Goal: Information Seeking & Learning: Learn about a topic

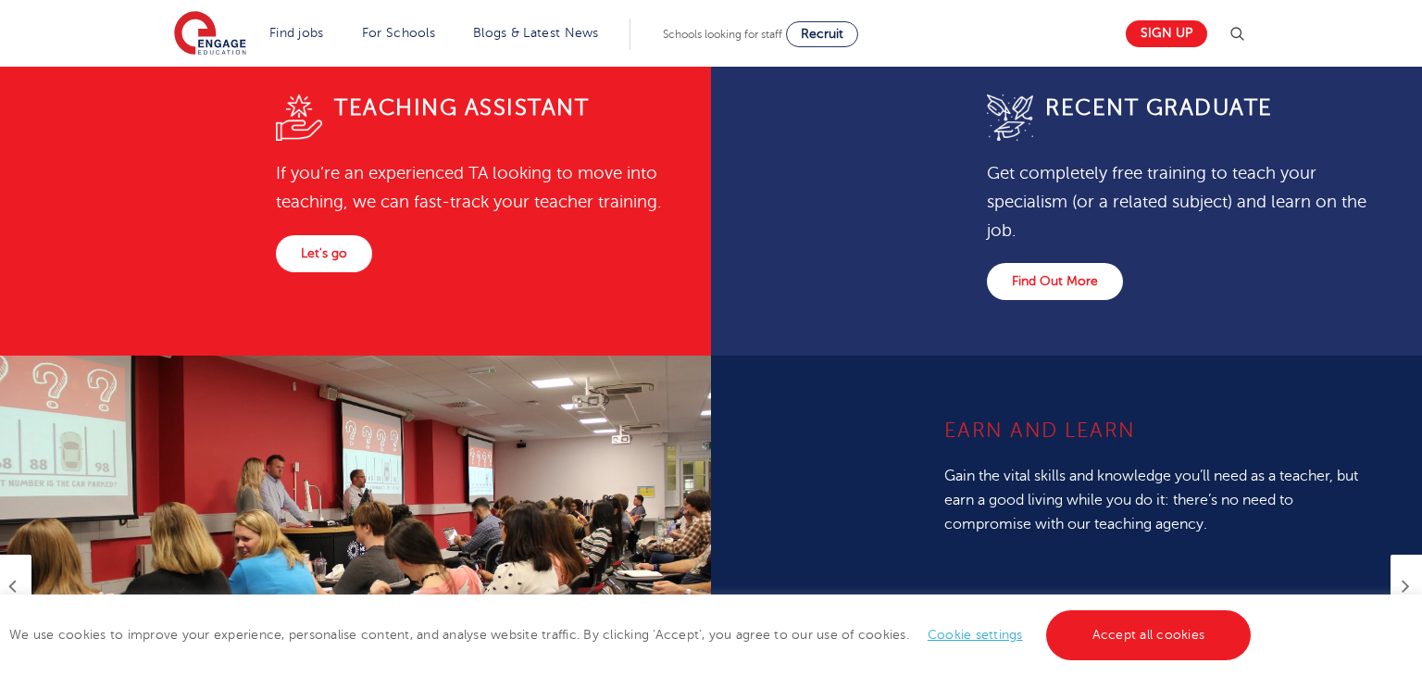
scroll to position [970, 0]
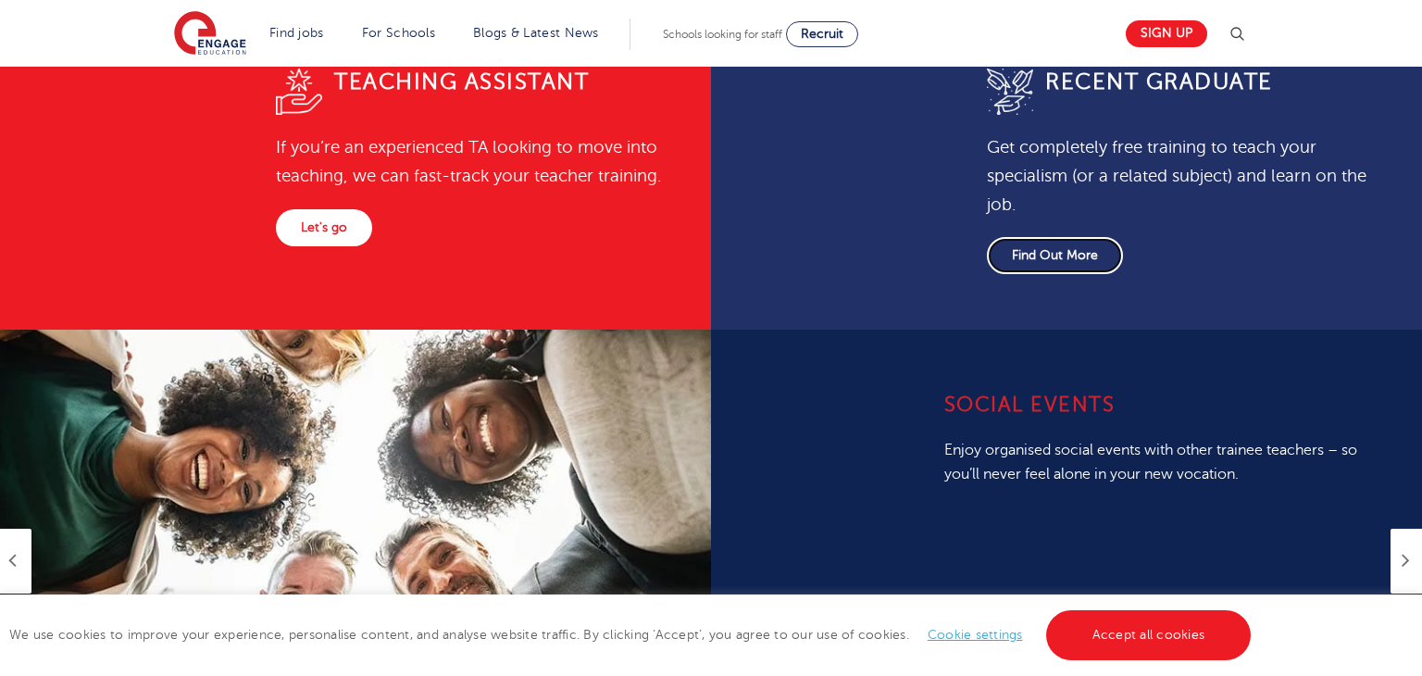
click at [1072, 258] on link "Find Out More" at bounding box center [1055, 255] width 136 height 37
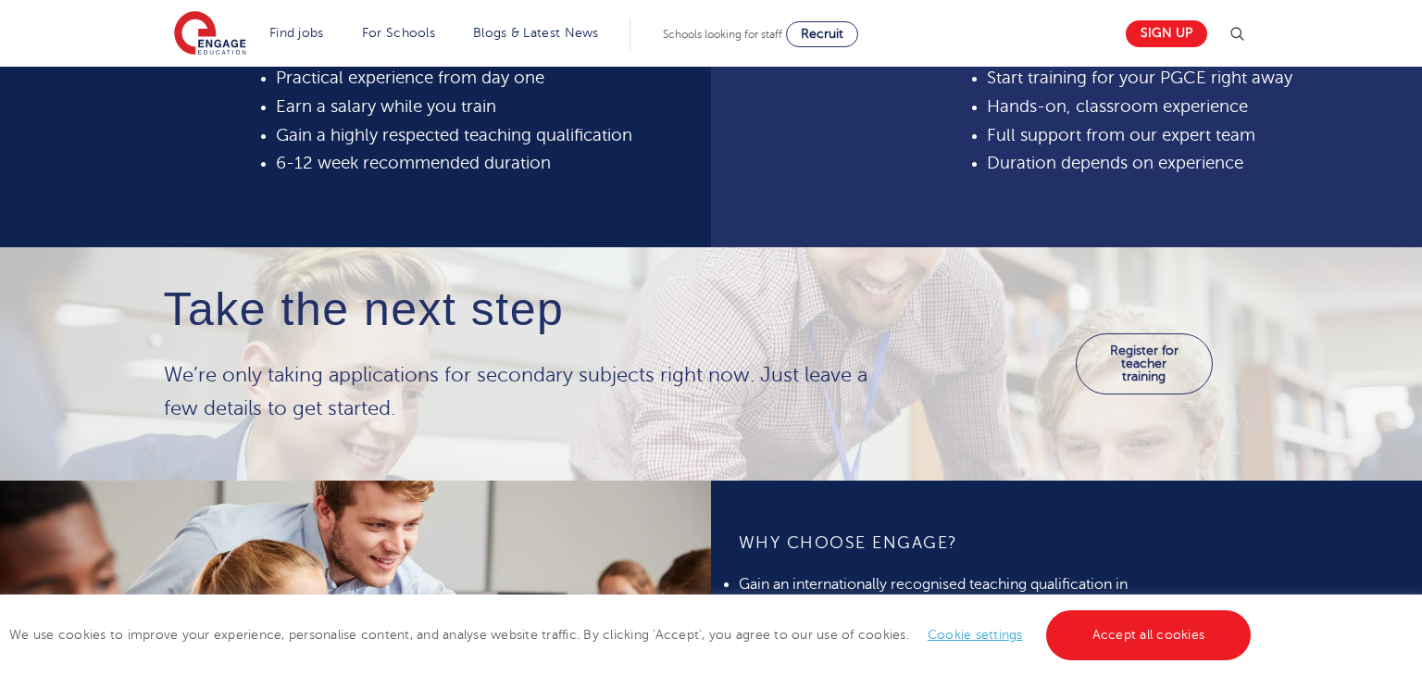
scroll to position [645, 0]
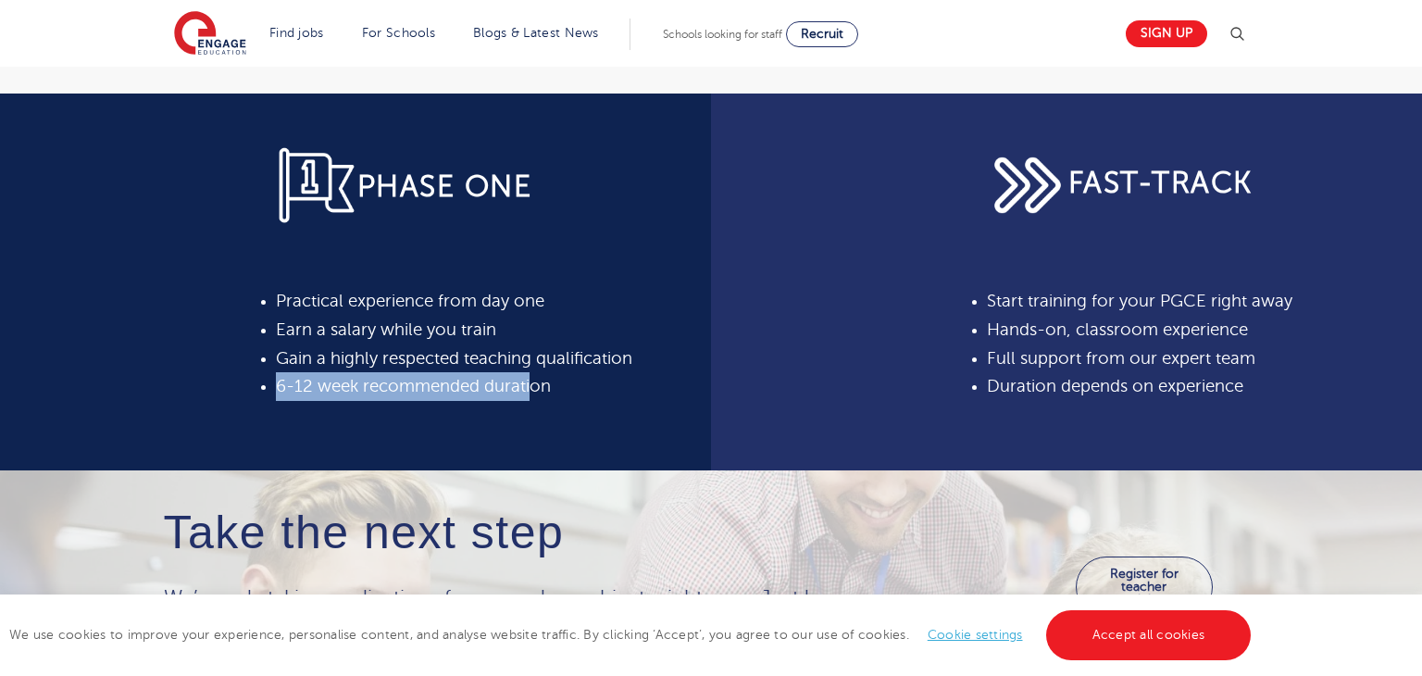
drag, startPoint x: 277, startPoint y: 381, endPoint x: 529, endPoint y: 402, distance: 252.8
click at [529, 402] on div "PHASE ONE Practical experience from day one Earn a salary while you train Gain …" at bounding box center [479, 282] width 435 height 377
drag, startPoint x: 1163, startPoint y: 298, endPoint x: 1177, endPoint y: 299, distance: 13.9
click at [1177, 299] on span "Start training for your PGCE right away" at bounding box center [1140, 301] width 306 height 19
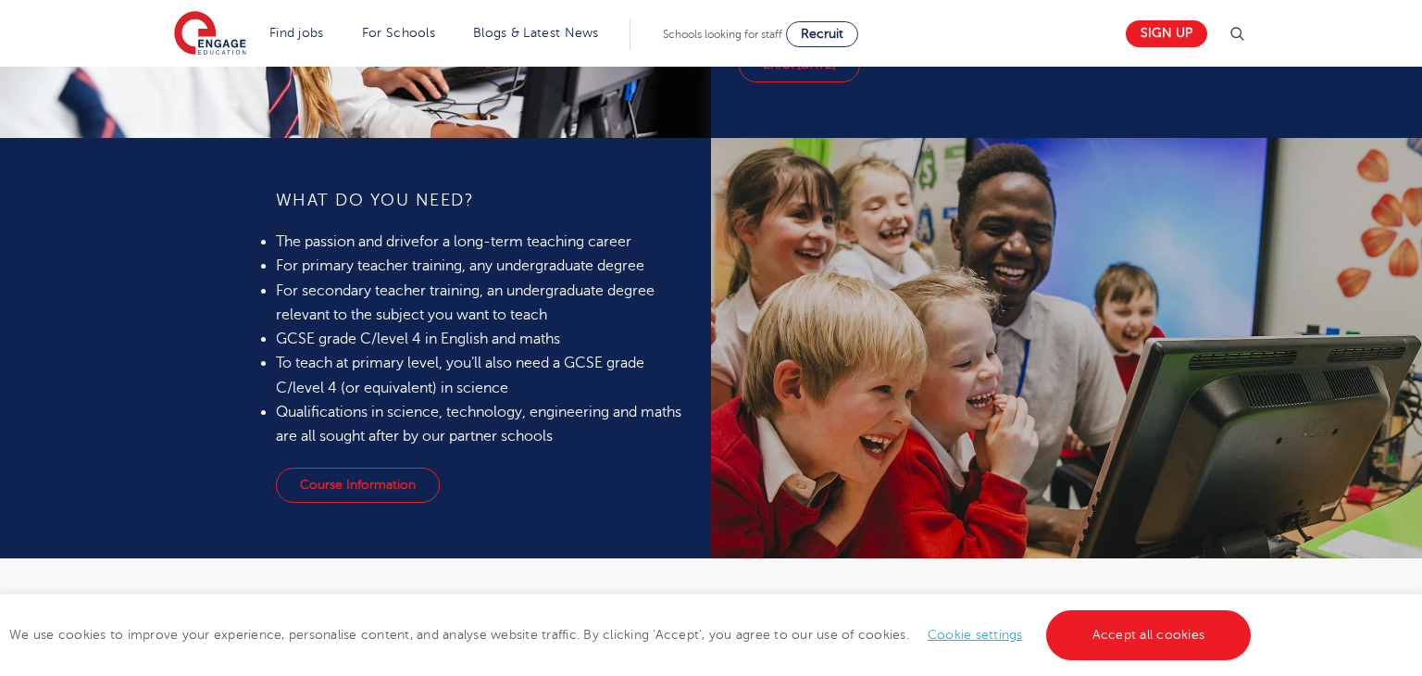
scroll to position [1581, 0]
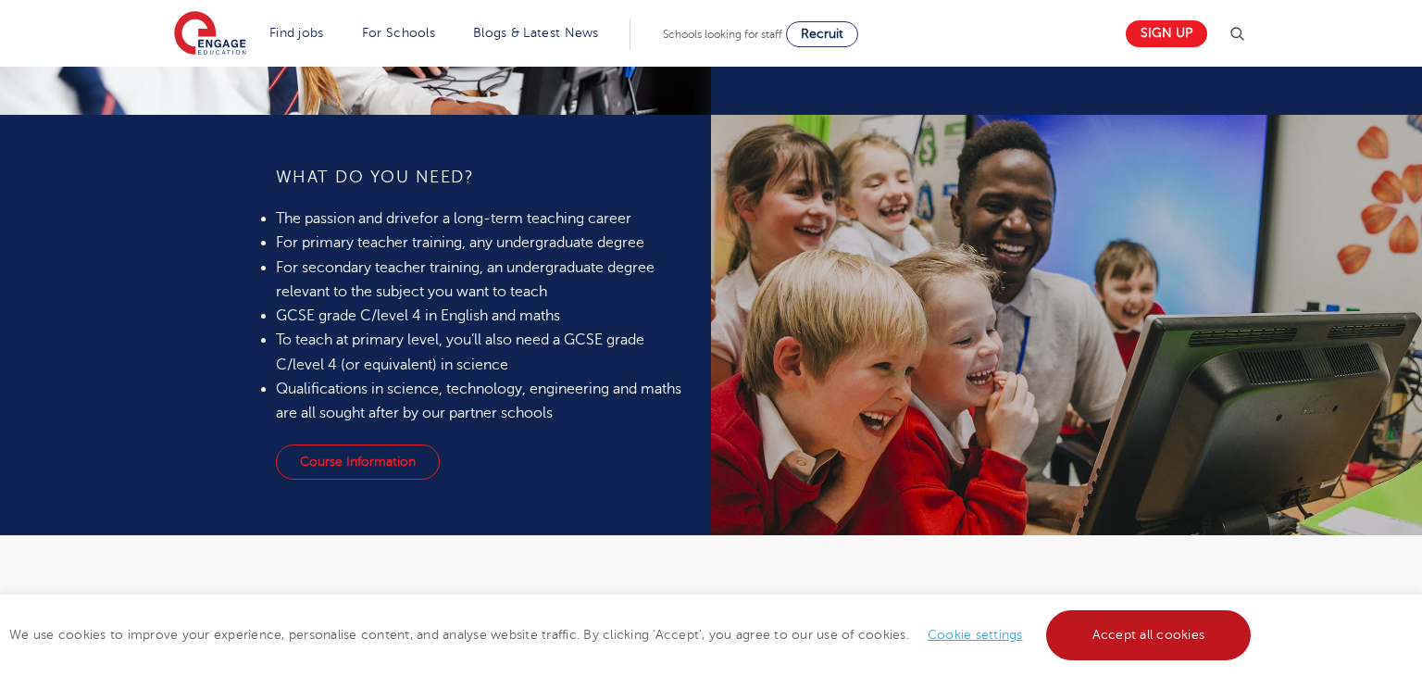
click at [1183, 632] on link "Accept all cookies" at bounding box center [1149, 635] width 206 height 50
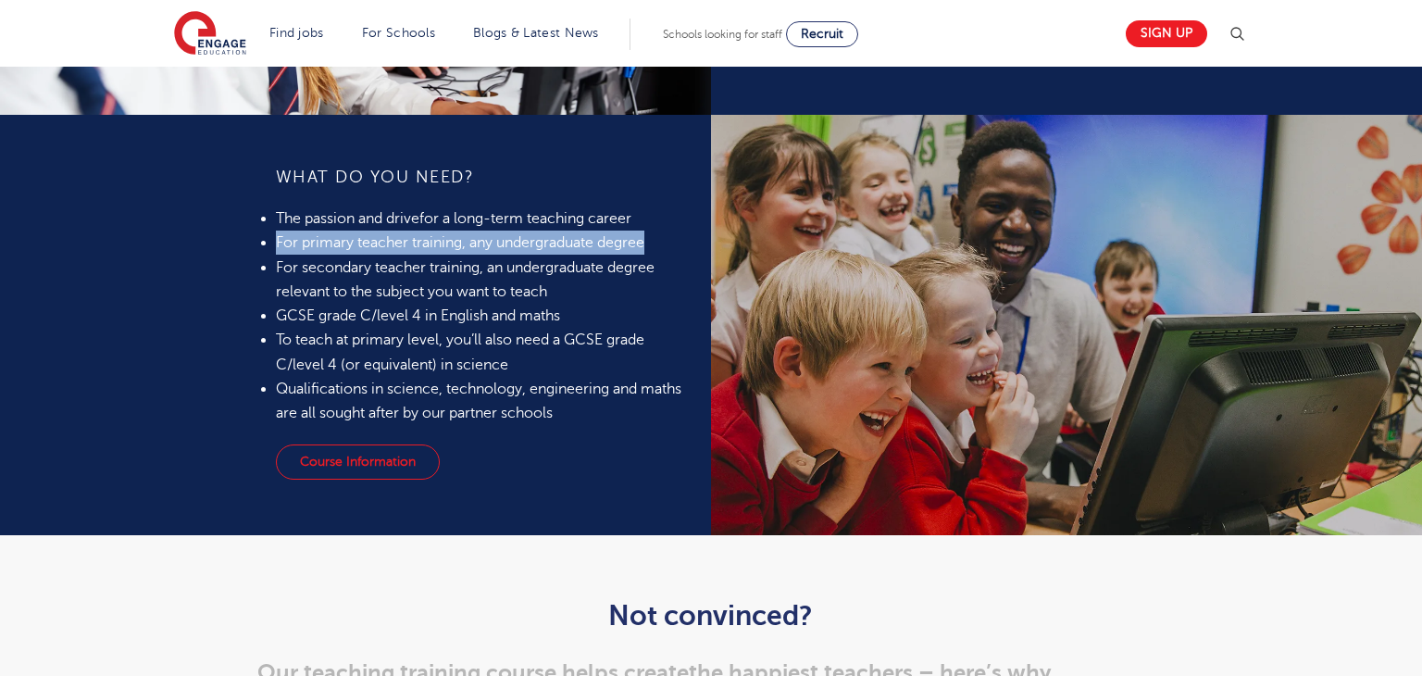
drag, startPoint x: 278, startPoint y: 239, endPoint x: 664, endPoint y: 245, distance: 386.2
click at [664, 245] on li "For primary teacher training, any undergraduate degree" at bounding box center [480, 243] width 408 height 24
click at [614, 314] on li "GCSE grade C/level 4 in English and maths" at bounding box center [480, 316] width 408 height 24
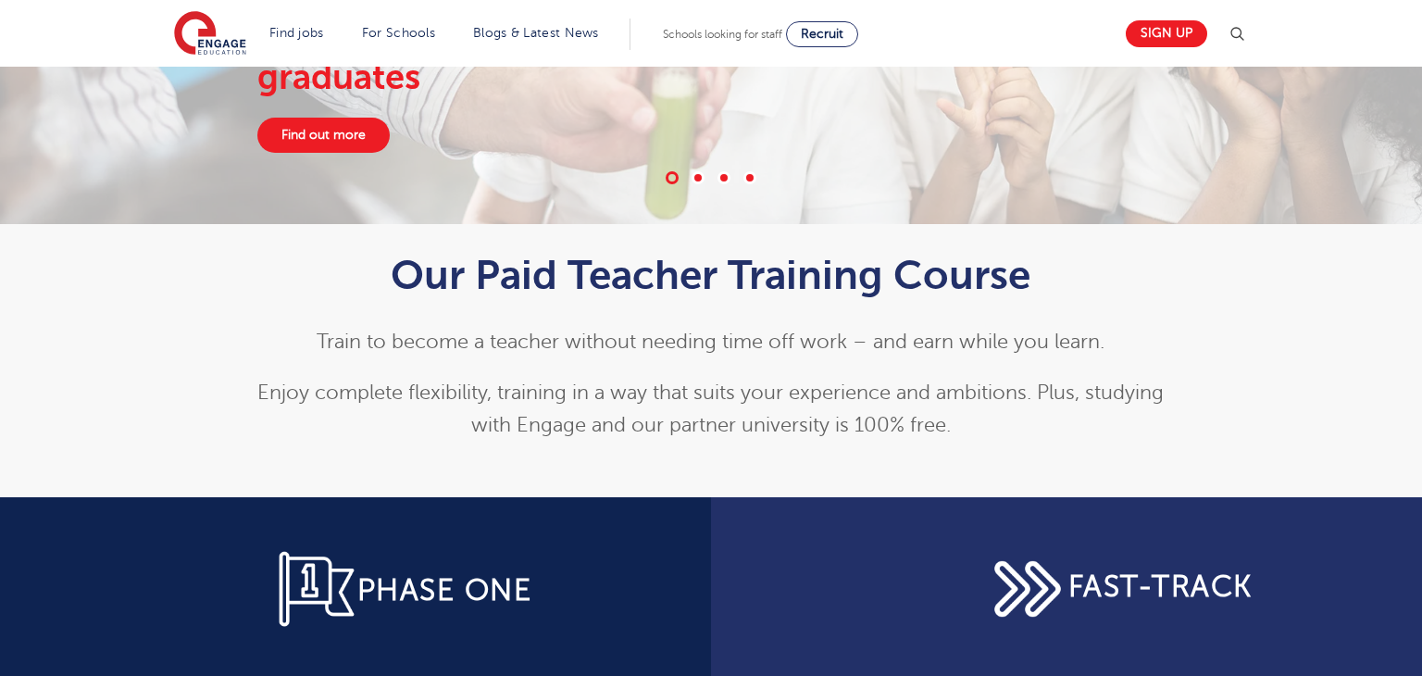
scroll to position [0, 0]
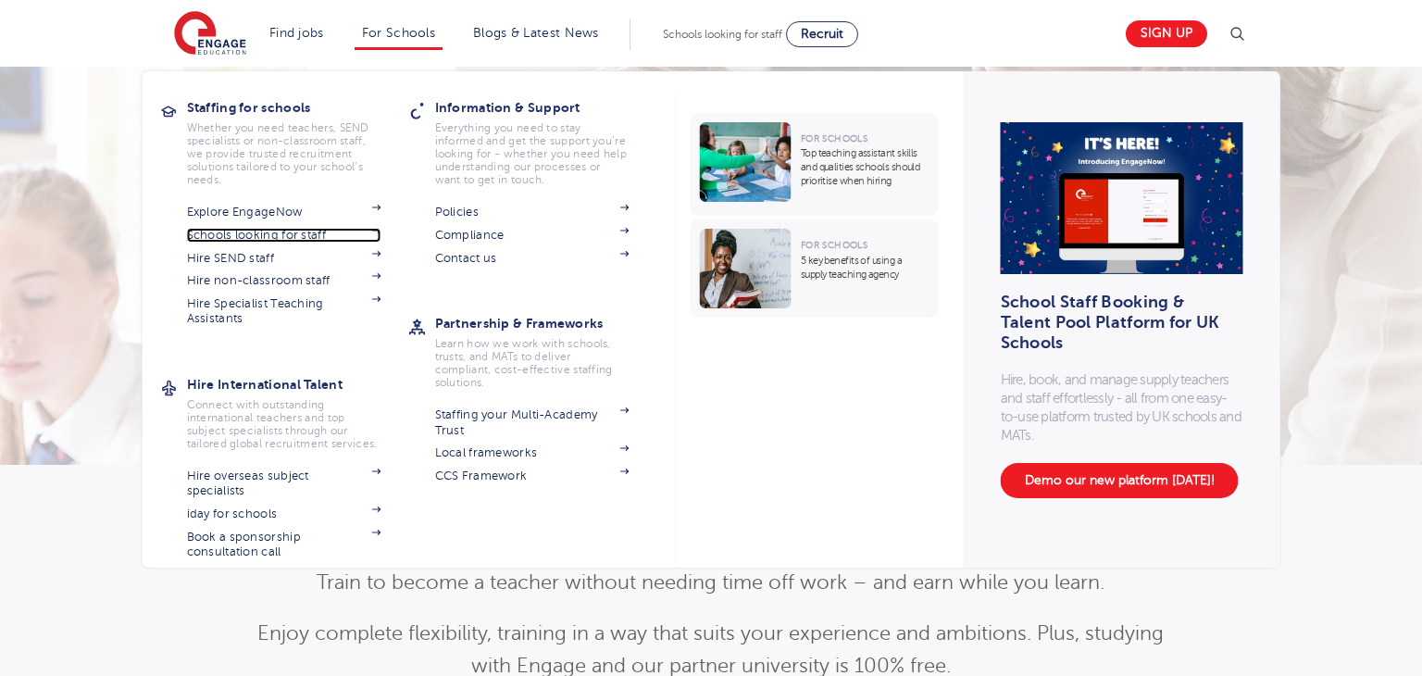
click at [317, 232] on link "Schools looking for staff" at bounding box center [284, 235] width 194 height 15
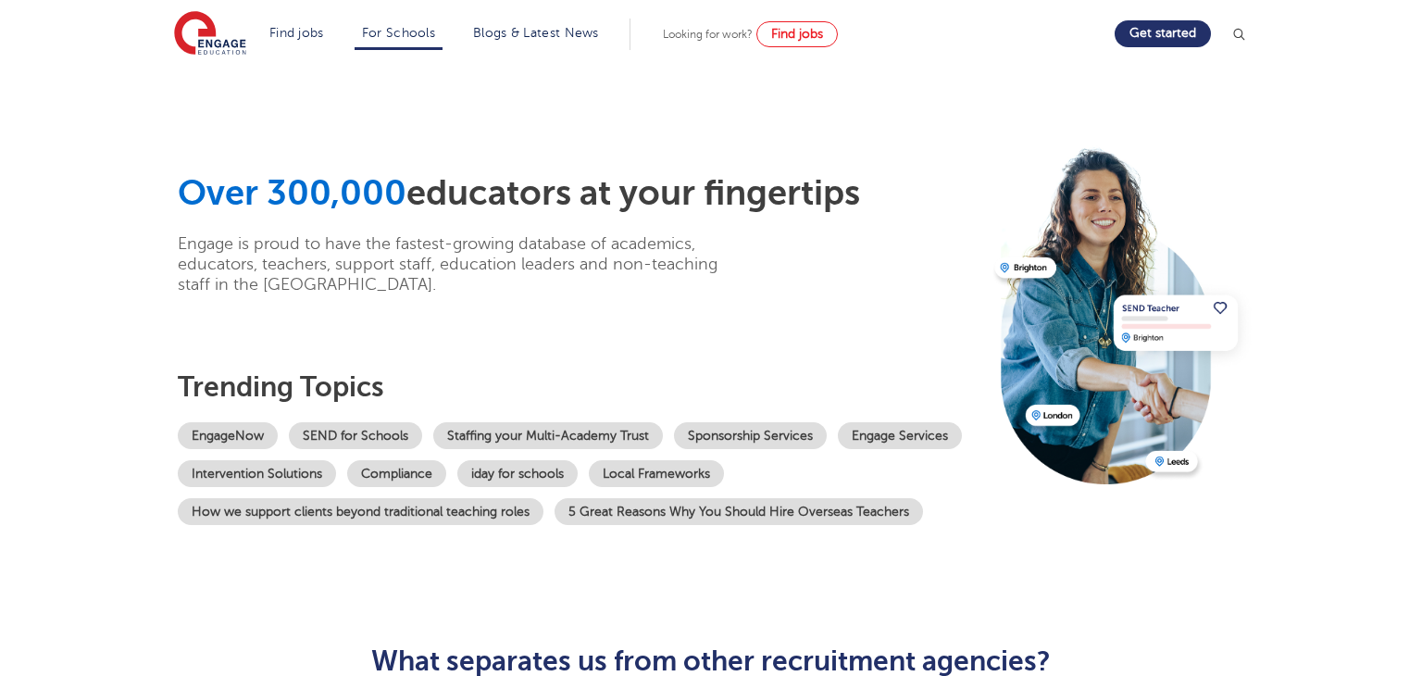
scroll to position [10, 0]
